Goal: Find specific page/section: Find specific page/section

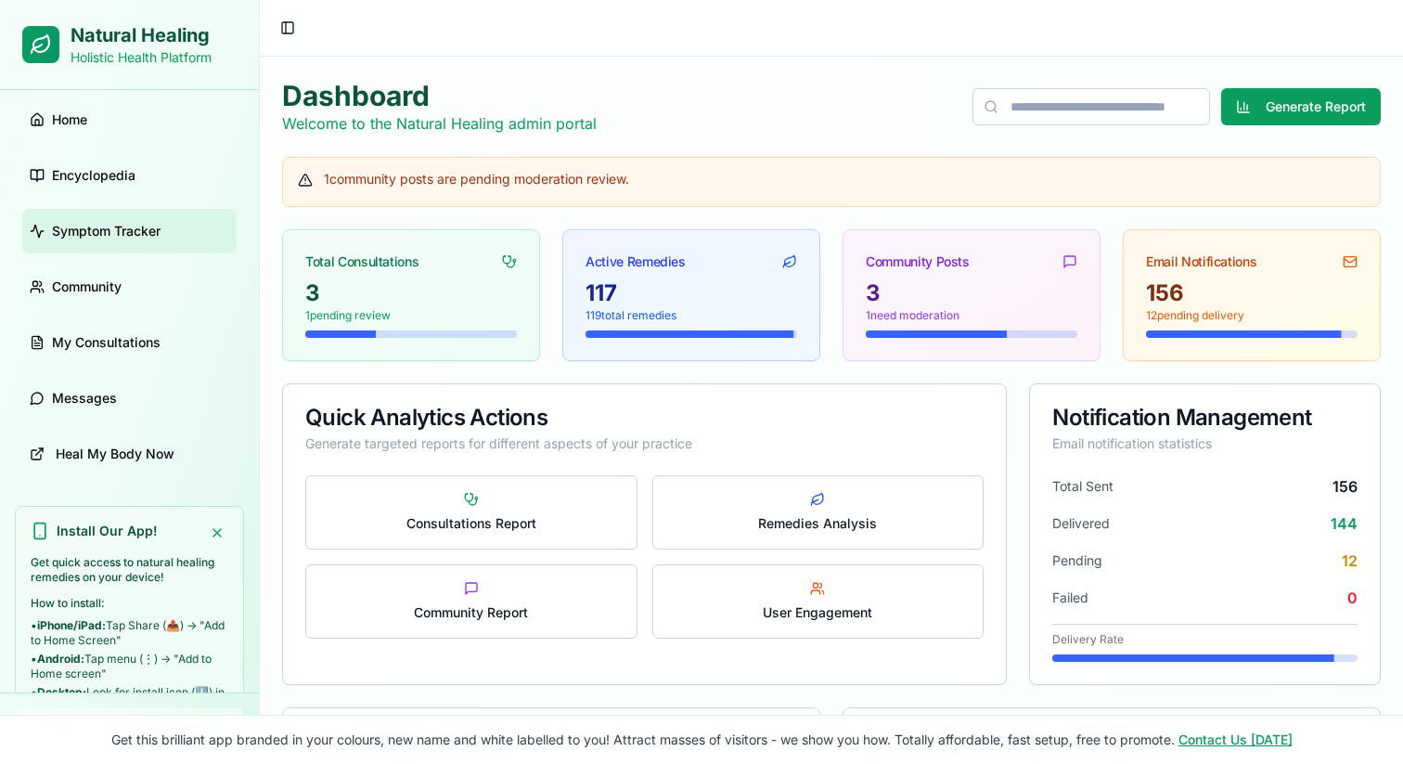
click at [83, 245] on link "Symptom Tracker" at bounding box center [129, 231] width 214 height 45
